Goal: Task Accomplishment & Management: Complete application form

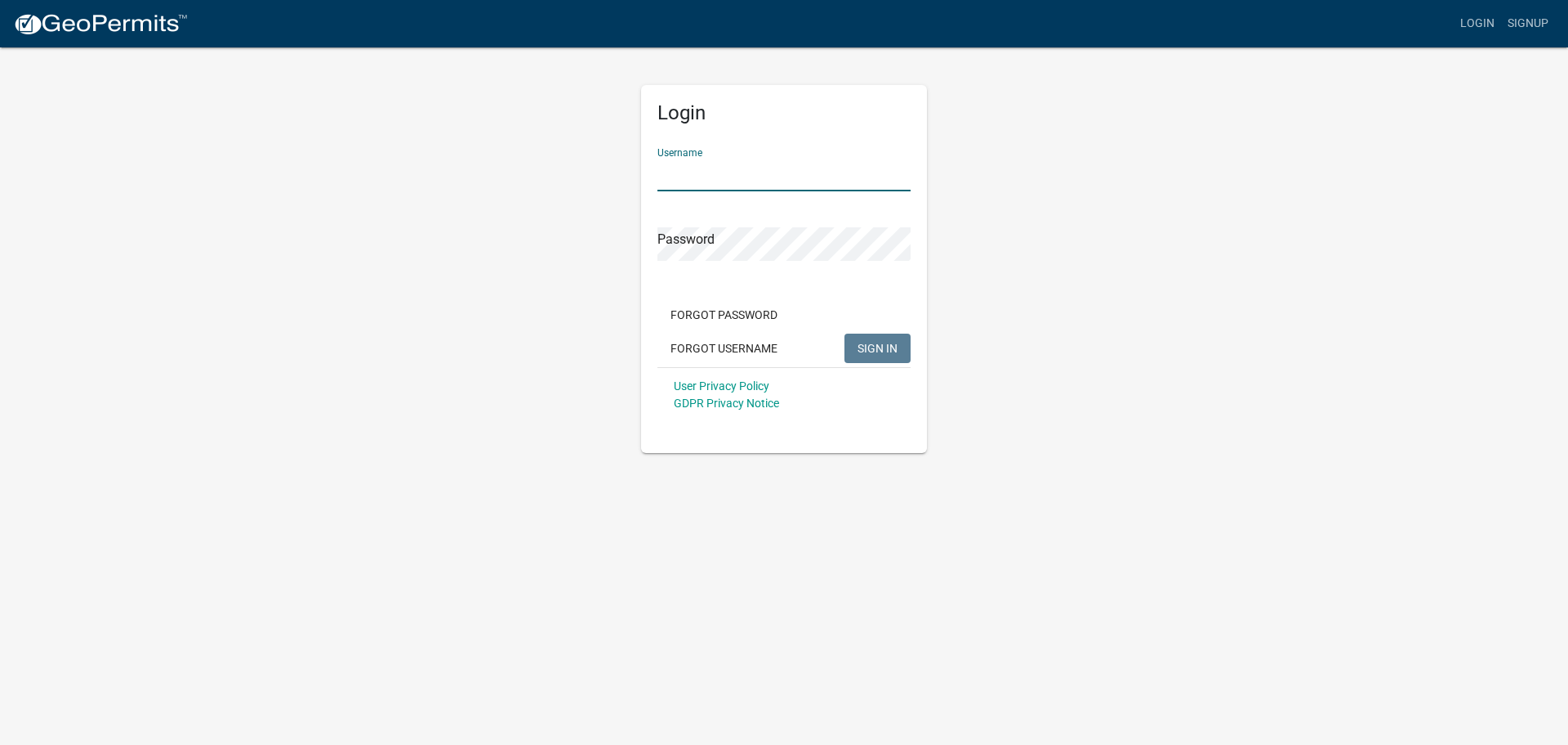
click at [725, 180] on input "Username" at bounding box center [784, 175] width 253 height 34
type input "RACER CONST"
click at [892, 349] on span "SIGN IN" at bounding box center [877, 347] width 40 height 13
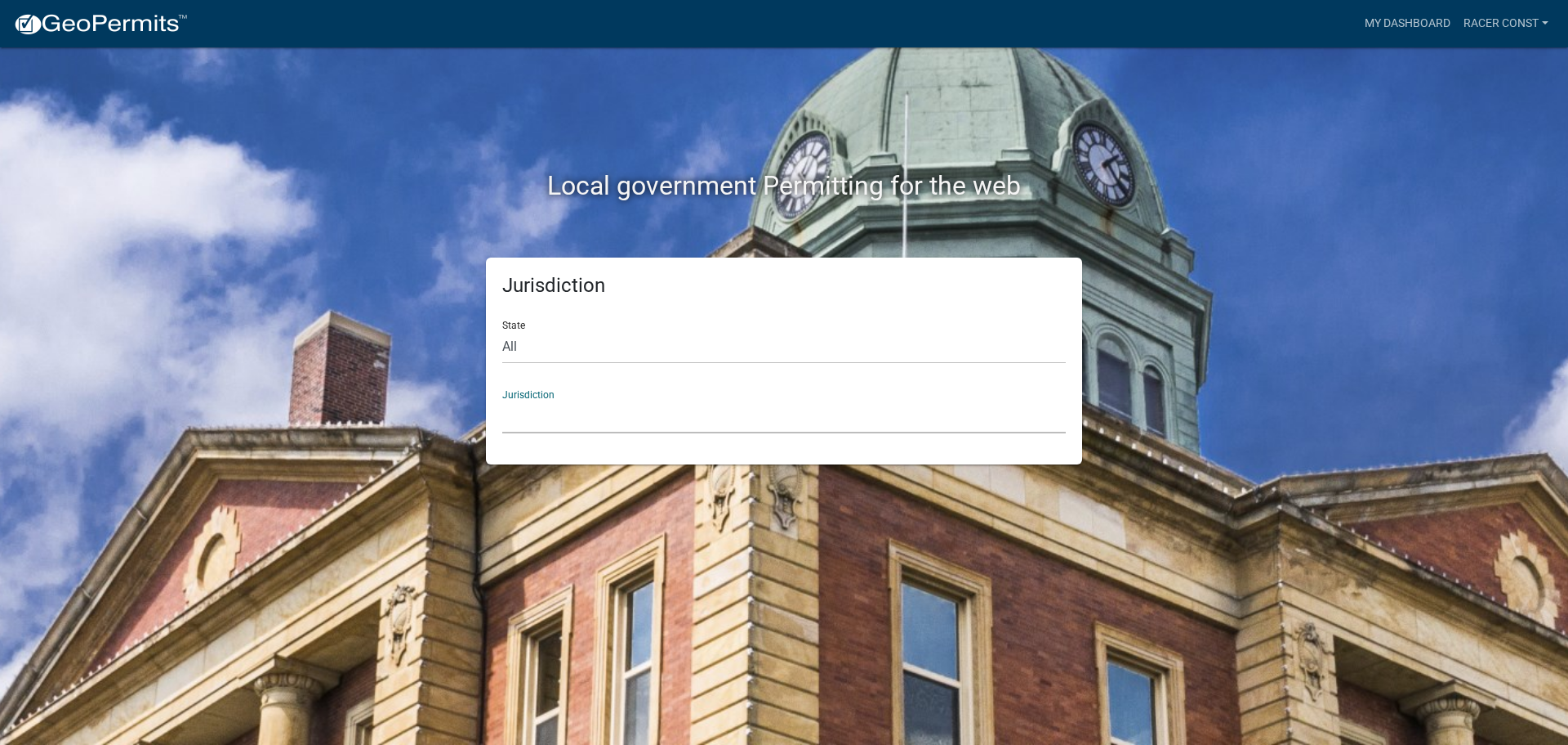
click at [516, 414] on select "[GEOGRAPHIC_DATA], [US_STATE] [GEOGRAPHIC_DATA], [US_STATE][PERSON_NAME][GEOGRA…" at bounding box center [784, 417] width 564 height 34
click at [414, 269] on div "Jurisdiction State All [US_STATE] [US_STATE] [US_STATE] [US_STATE] [US_STATE] […" at bounding box center [784, 360] width 931 height 207
click at [525, 344] on select "All [US_STATE] [US_STATE] [US_STATE] [US_STATE] [US_STATE] [US_STATE] [US_STATE…" at bounding box center [784, 347] width 564 height 34
select select "[US_STATE]"
click at [503, 330] on select "All [US_STATE] [US_STATE] [US_STATE] [US_STATE] [US_STATE] [US_STATE] [US_STATE…" at bounding box center [784, 347] width 564 height 34
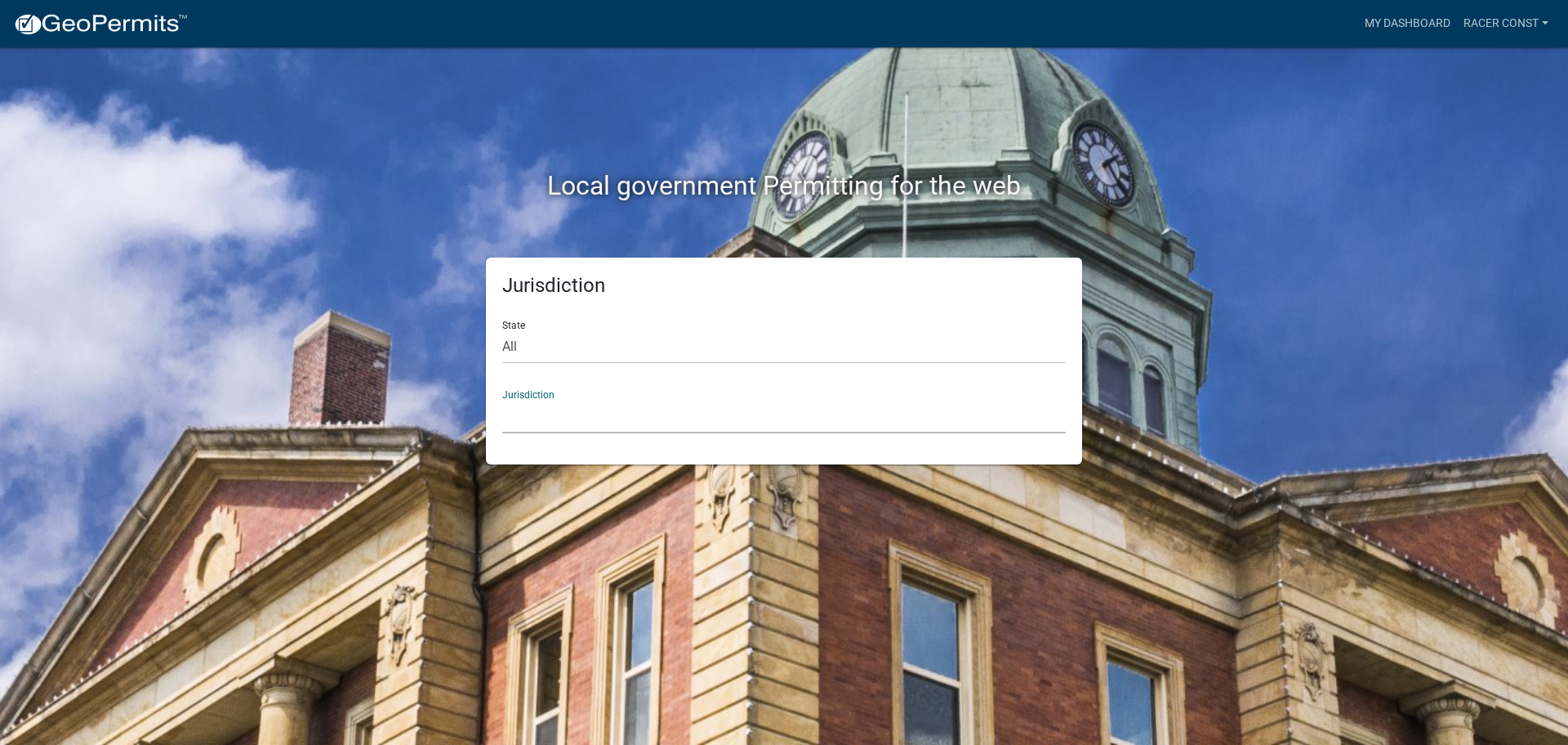
click at [546, 413] on select "[GEOGRAPHIC_DATA], [US_STATE] [GEOGRAPHIC_DATA], [US_STATE] [GEOGRAPHIC_DATA], …" at bounding box center [784, 417] width 564 height 34
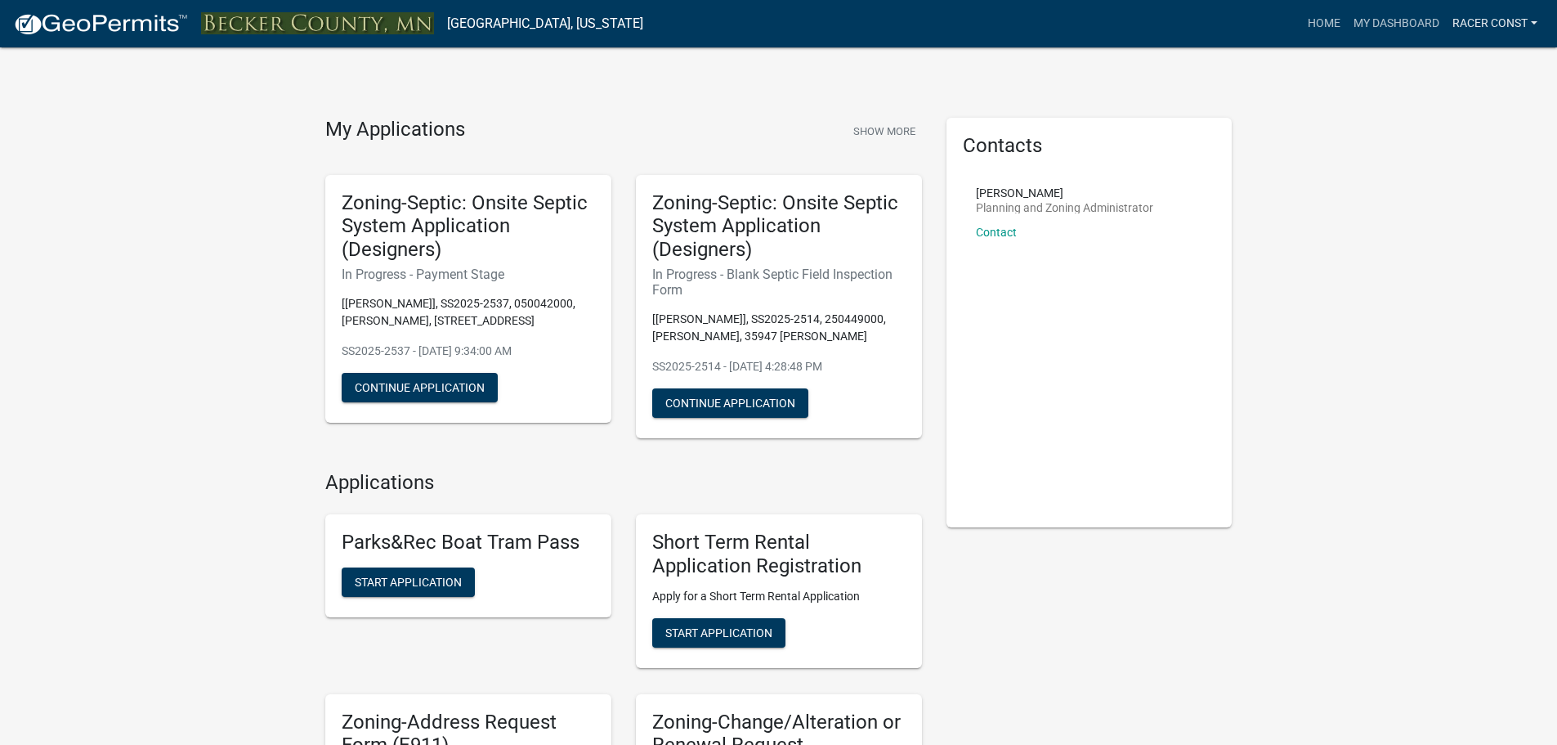
click at [1511, 19] on link "Racer Const" at bounding box center [1495, 23] width 98 height 31
click at [582, 141] on div "My Applications Show More" at bounding box center [623, 133] width 597 height 31
click at [445, 374] on button "Continue Application" at bounding box center [420, 387] width 156 height 29
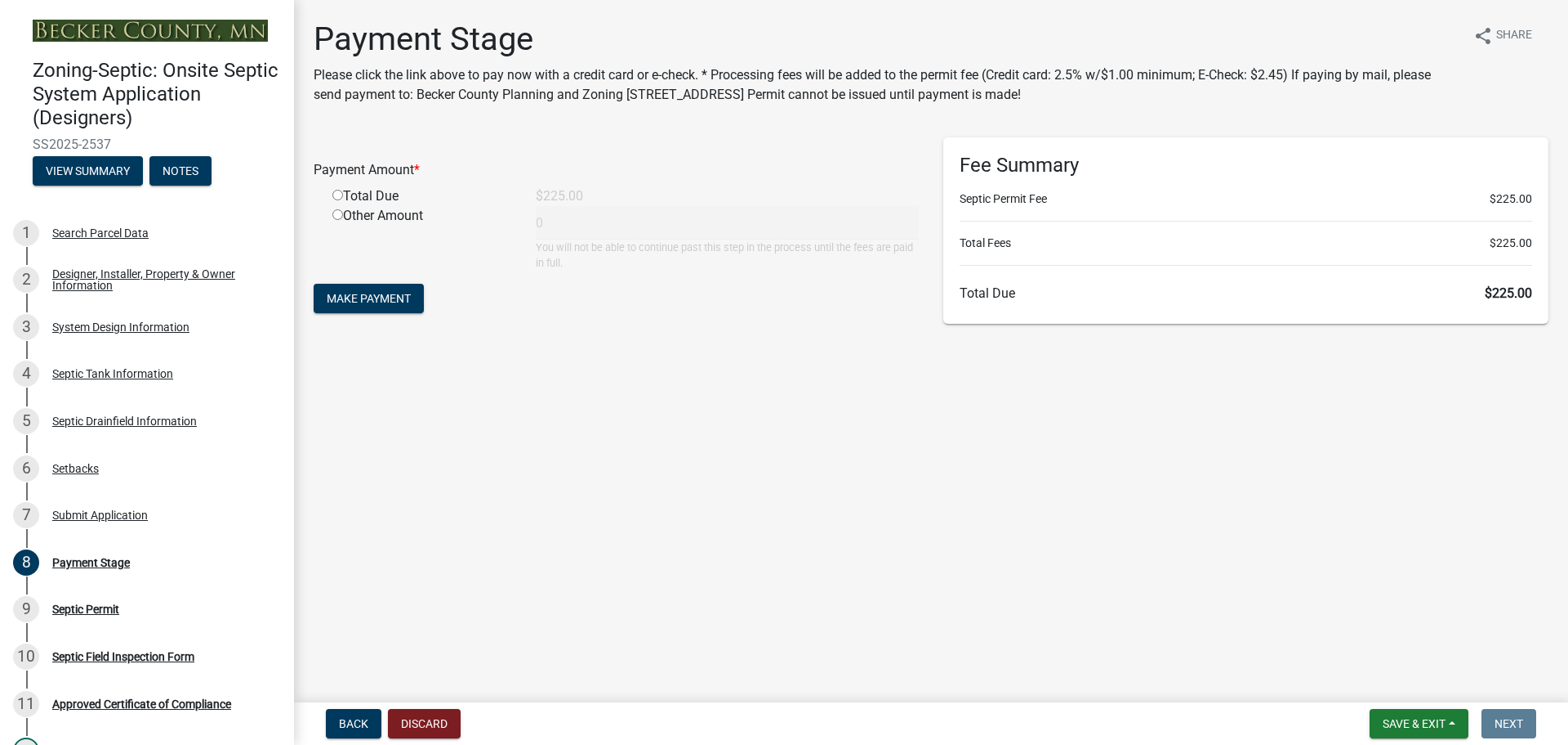
click at [342, 198] on input "radio" at bounding box center [338, 195] width 11 height 11
radio input "true"
type input "225"
click at [359, 293] on span "Make Payment" at bounding box center [369, 298] width 84 height 13
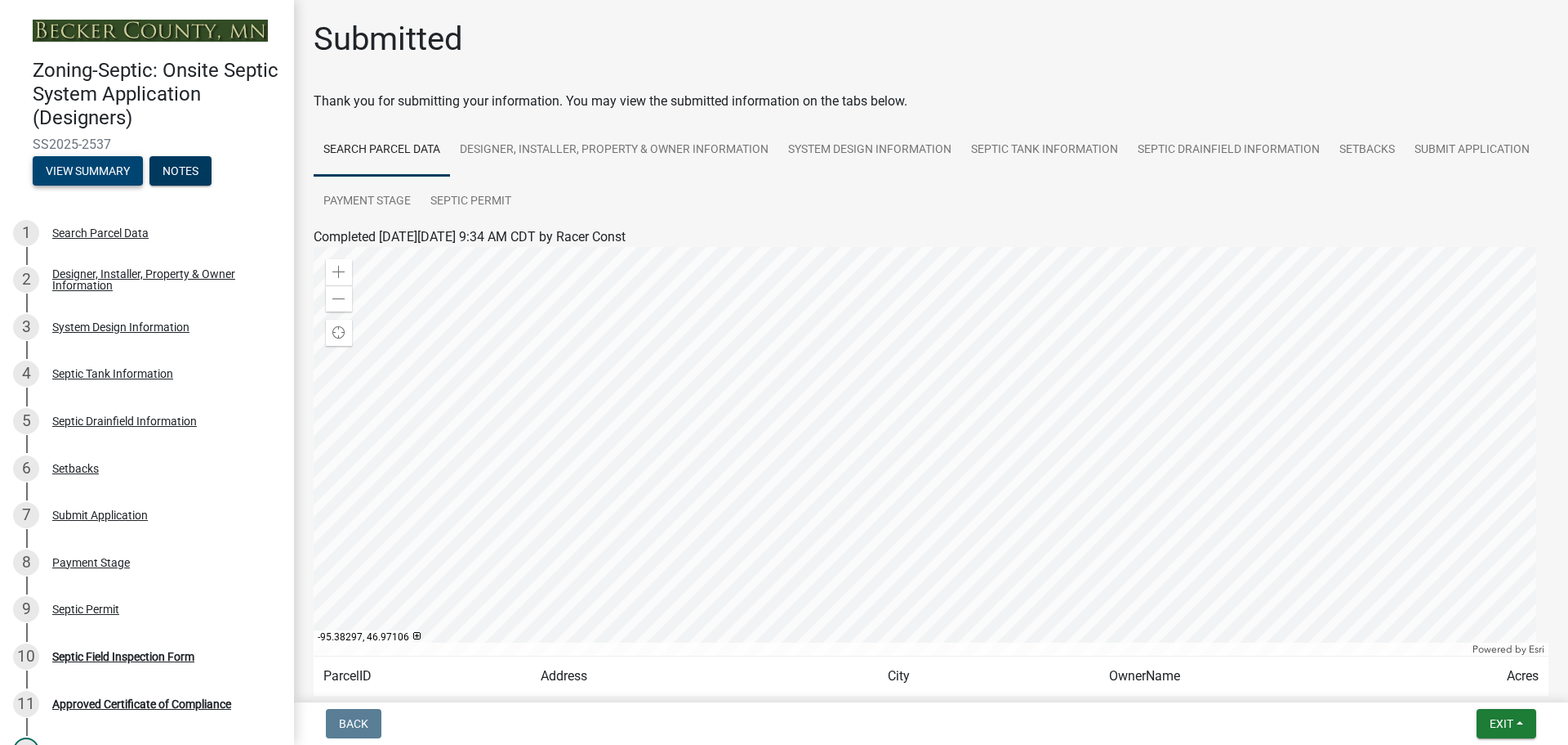
click at [105, 171] on button "View Summary" at bounding box center [88, 170] width 110 height 29
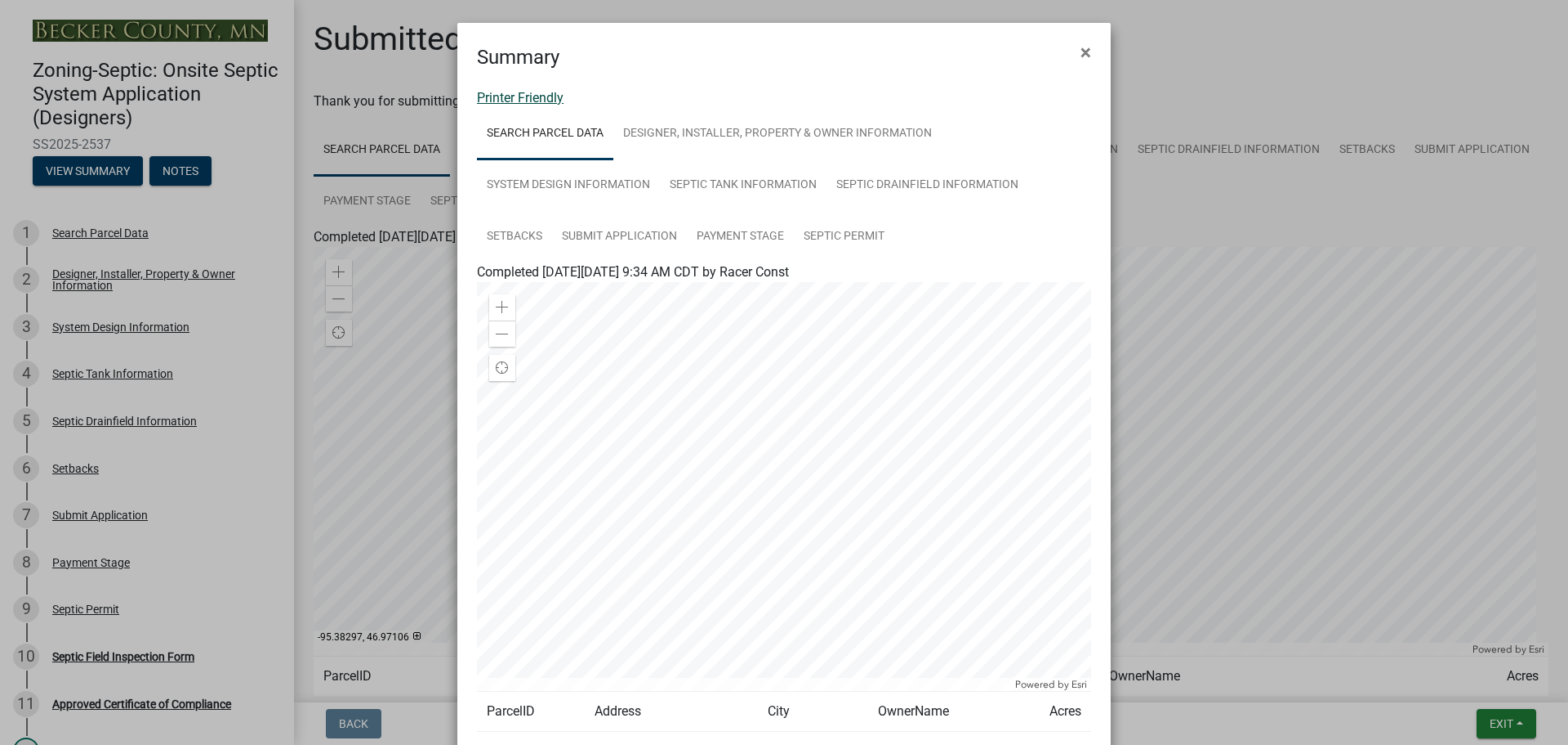
click at [541, 101] on link "Printer Friendly" at bounding box center [520, 98] width 87 height 16
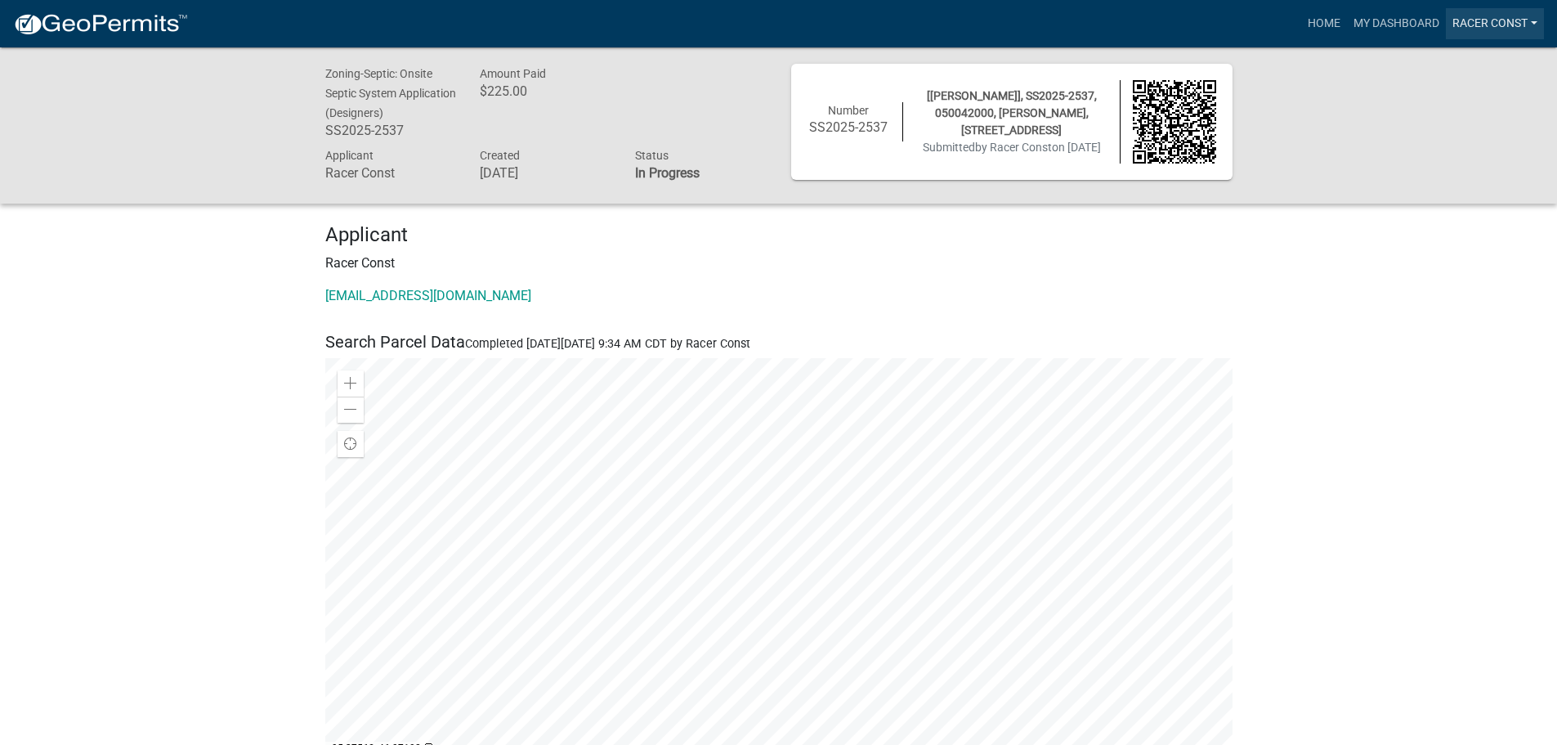
click at [1532, 19] on link "Racer Const" at bounding box center [1495, 23] width 98 height 31
click at [1461, 127] on link "Logout" at bounding box center [1478, 120] width 131 height 39
